Goal: Information Seeking & Learning: Compare options

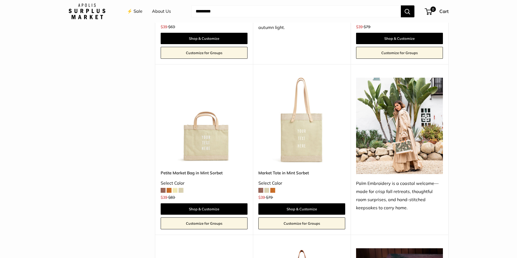
scroll to position [125, 0]
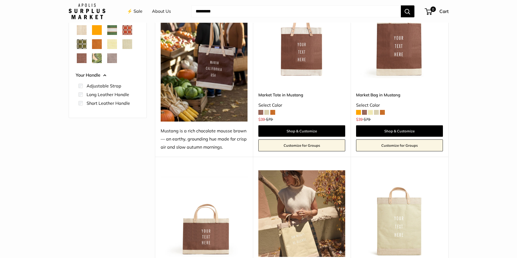
click at [115, 58] on span "Taupe" at bounding box center [112, 58] width 10 height 10
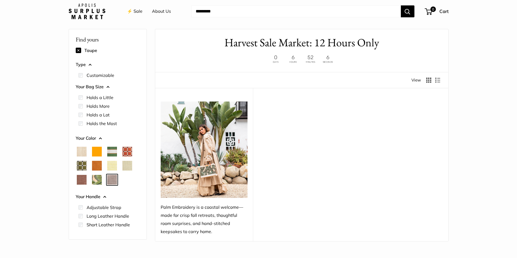
scroll to position [14, 0]
click at [98, 156] on span "Orange" at bounding box center [97, 153] width 10 height 10
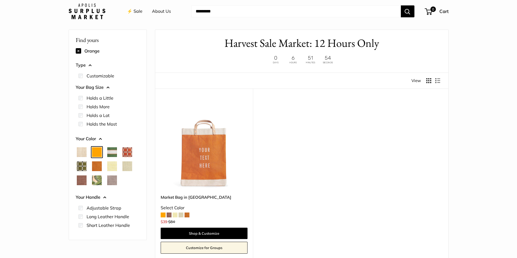
click at [84, 152] on span "Natural" at bounding box center [82, 153] width 10 height 10
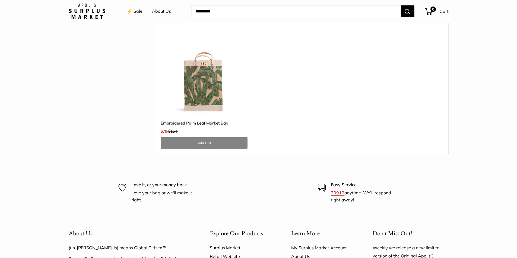
scroll to position [398, 0]
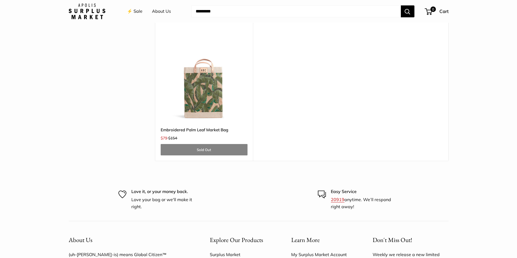
drag, startPoint x: 502, startPoint y: 106, endPoint x: 503, endPoint y: 98, distance: 7.6
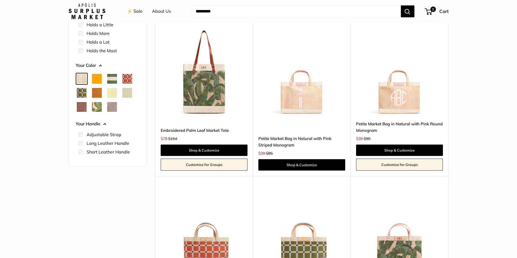
scroll to position [73, 0]
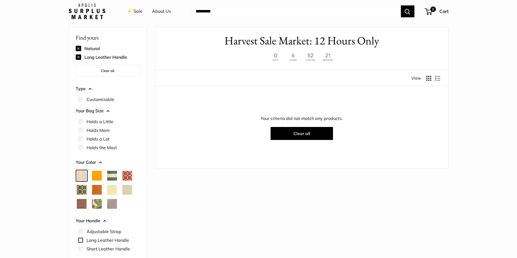
scroll to position [14, 0]
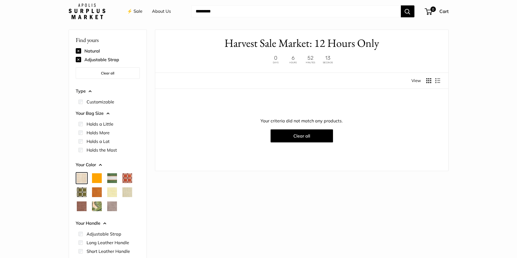
click at [79, 51] on button at bounding box center [78, 50] width 5 height 5
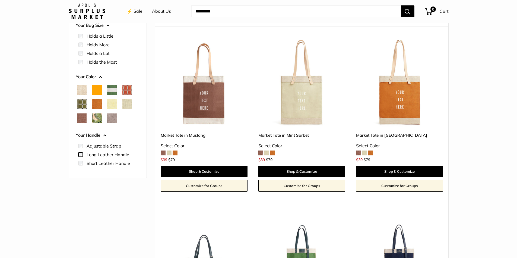
scroll to position [76, 0]
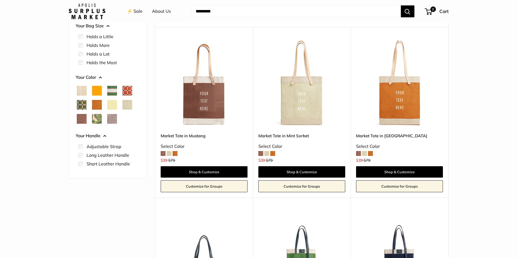
drag, startPoint x: 516, startPoint y: 64, endPoint x: 520, endPoint y: 30, distance: 34.5
click at [516, 30] on html "Harvest Sale 🍂 Ends [DATE] 8pm PST Help Center Text Us Email Us ⚡️ Sale About U…" at bounding box center [258, 237] width 517 height 627
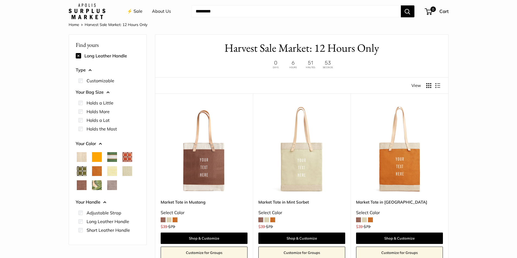
scroll to position [0, 0]
